Goal: Entertainment & Leisure: Consume media (video, audio)

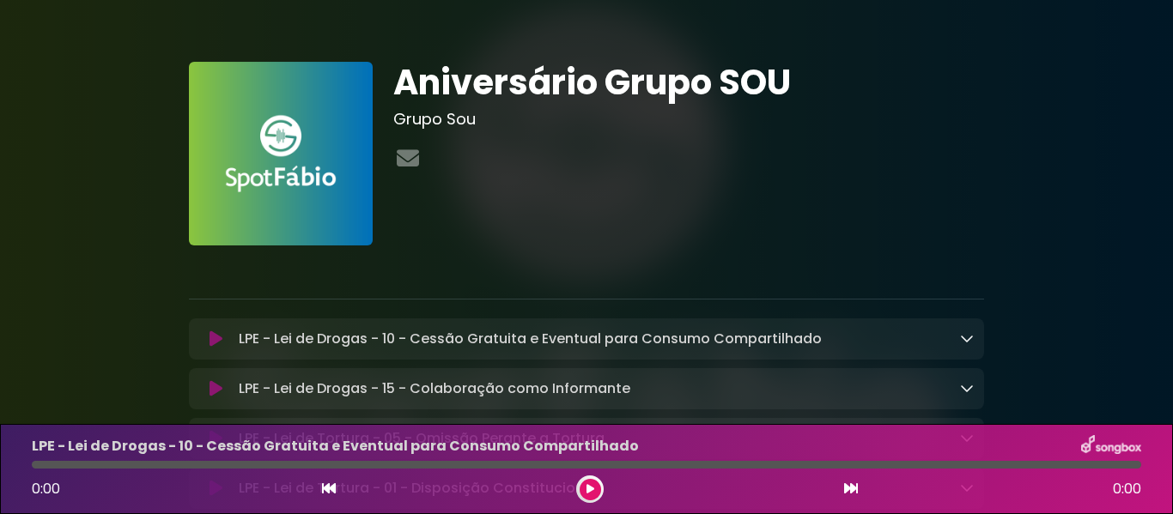
click at [586, 488] on icon at bounding box center [590, 489] width 8 height 10
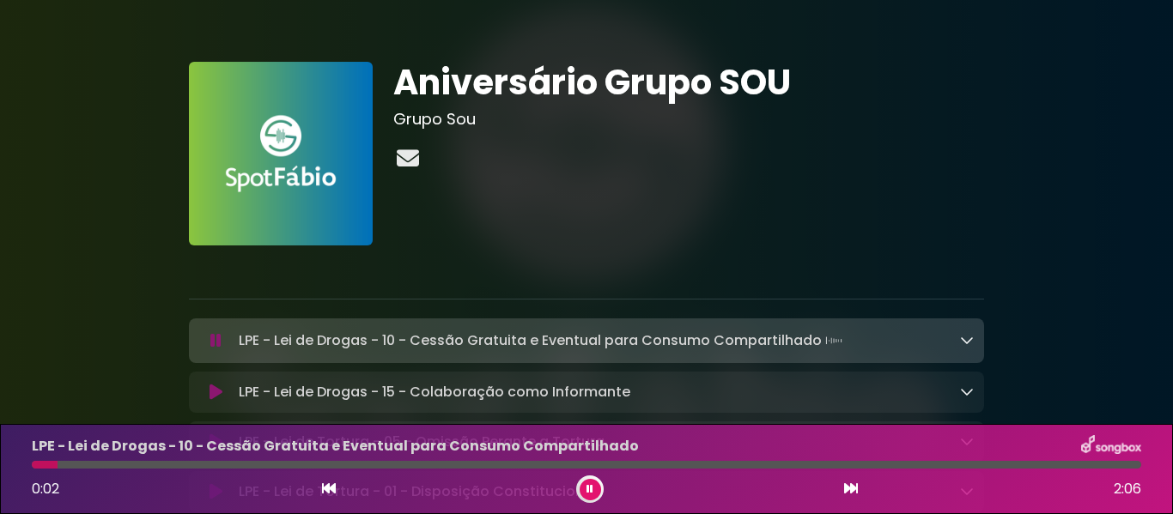
click at [405, 159] on icon at bounding box center [407, 158] width 29 height 22
click at [889, 98] on h1 "Aniversário Grupo SOU" at bounding box center [688, 82] width 591 height 41
drag, startPoint x: 412, startPoint y: 445, endPoint x: 888, endPoint y: 264, distance: 509.7
click at [888, 264] on p at bounding box center [586, 269] width 795 height 21
drag, startPoint x: 670, startPoint y: 343, endPoint x: 597, endPoint y: 271, distance: 102.0
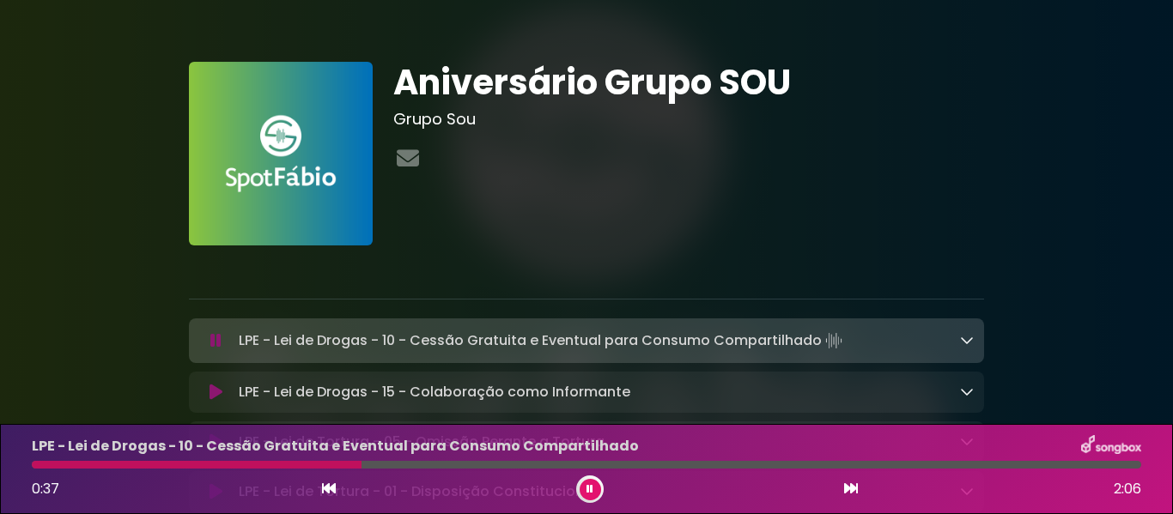
click at [597, 271] on p at bounding box center [586, 269] width 795 height 21
click at [243, 464] on div at bounding box center [263, 465] width 463 height 8
click at [373, 458] on div "LPE - Lei de Drogas - 10 - Cessão Gratuita e Eventual para Consumo Compartilhad…" at bounding box center [586, 469] width 1130 height 68
click at [378, 464] on div at bounding box center [586, 465] width 1109 height 8
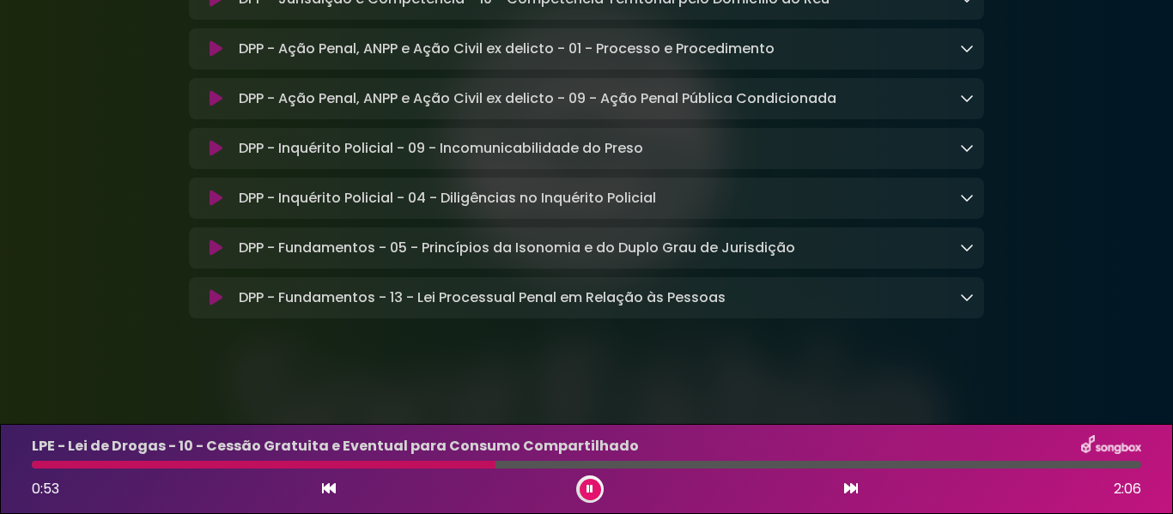
scroll to position [2023, 0]
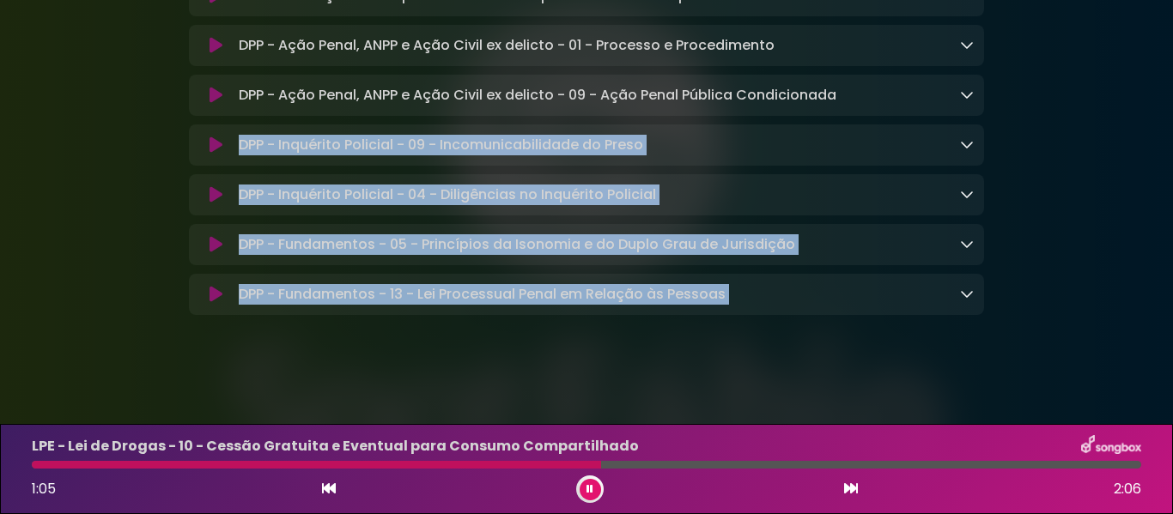
drag, startPoint x: 1161, startPoint y: 72, endPoint x: 882, endPoint y: 270, distance: 342.5
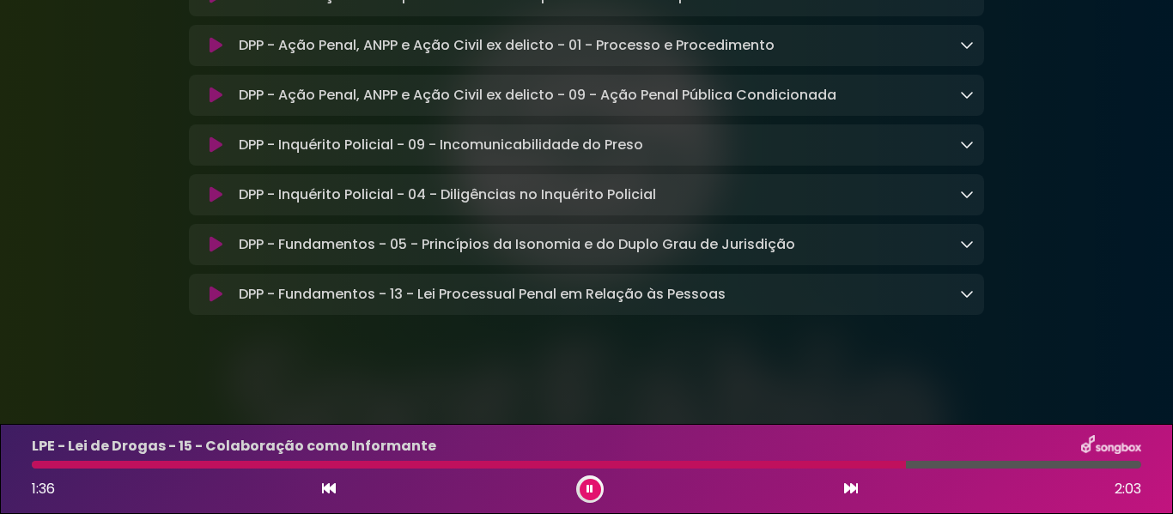
drag, startPoint x: 1168, startPoint y: 169, endPoint x: 1168, endPoint y: 128, distance: 41.2
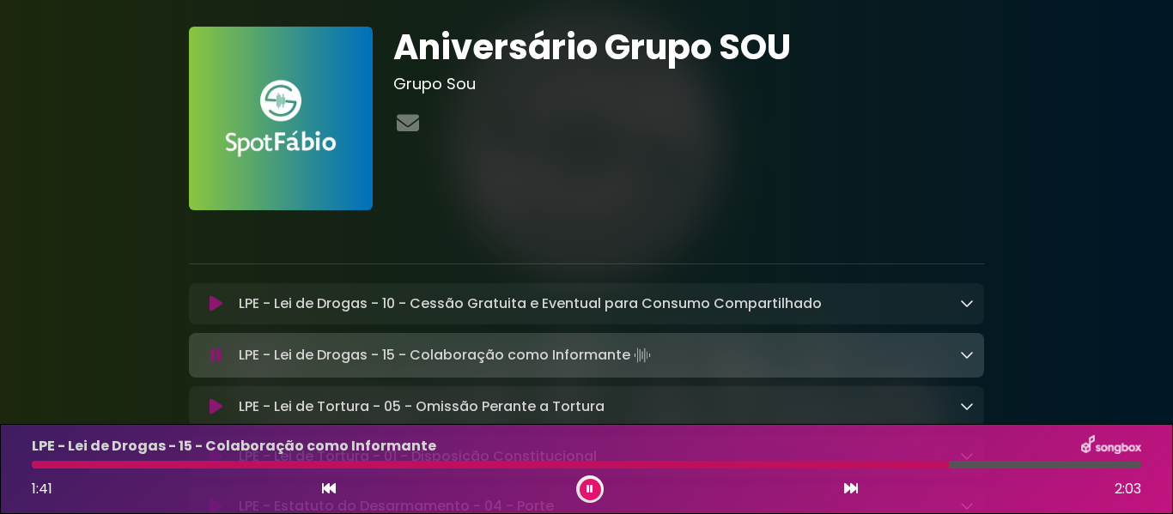
scroll to position [0, 0]
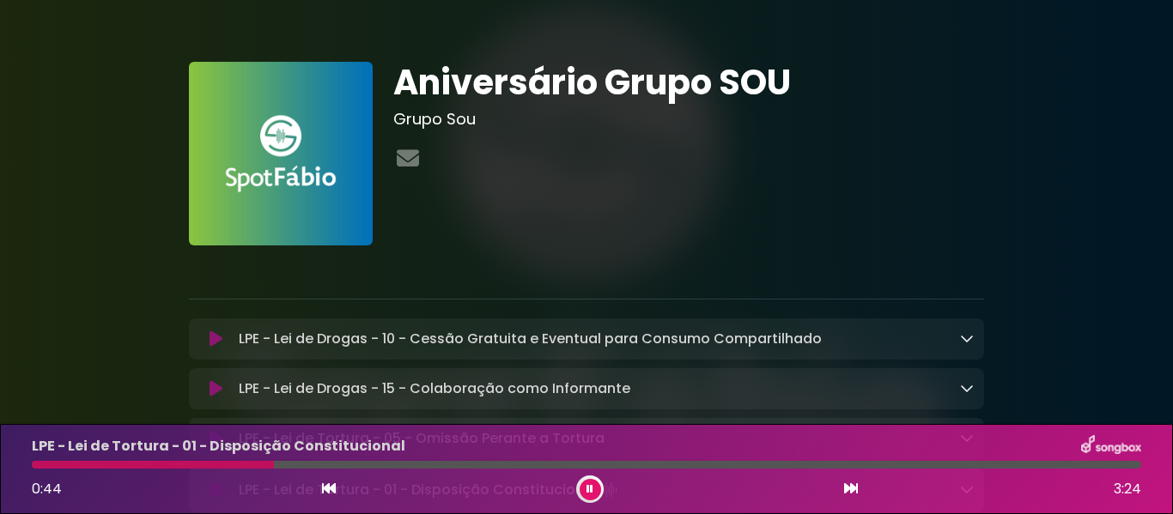
click at [539, 441] on div "LPE - Lei de Tortura - 01 - Disposição Constitucional" at bounding box center [586, 446] width 1130 height 22
click at [94, 454] on p "LPE - Lei de Tortura - 01 - Disposição Constitucional" at bounding box center [218, 446] width 373 height 21
